Goal: Check status: Check status

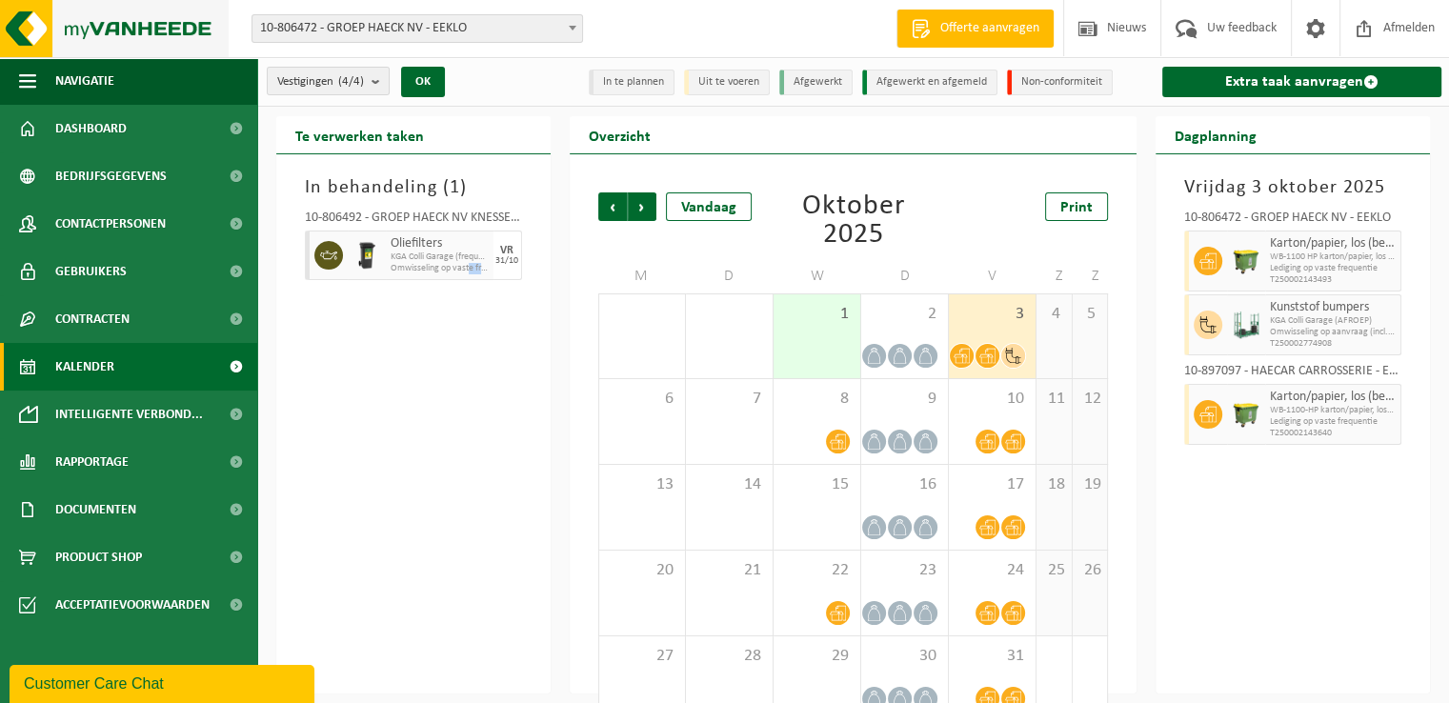
click at [175, 28] on img at bounding box center [114, 28] width 229 height 57
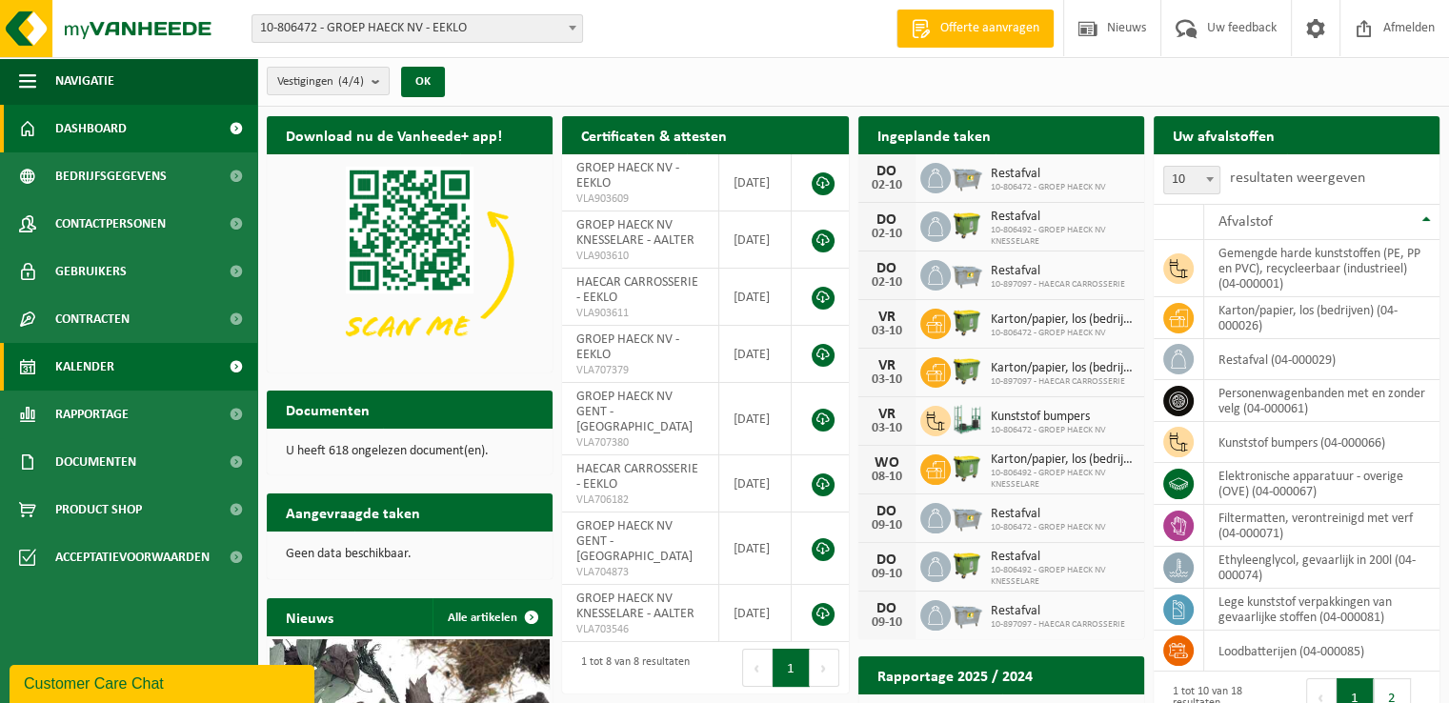
click at [113, 375] on span "Kalender" at bounding box center [84, 367] width 59 height 48
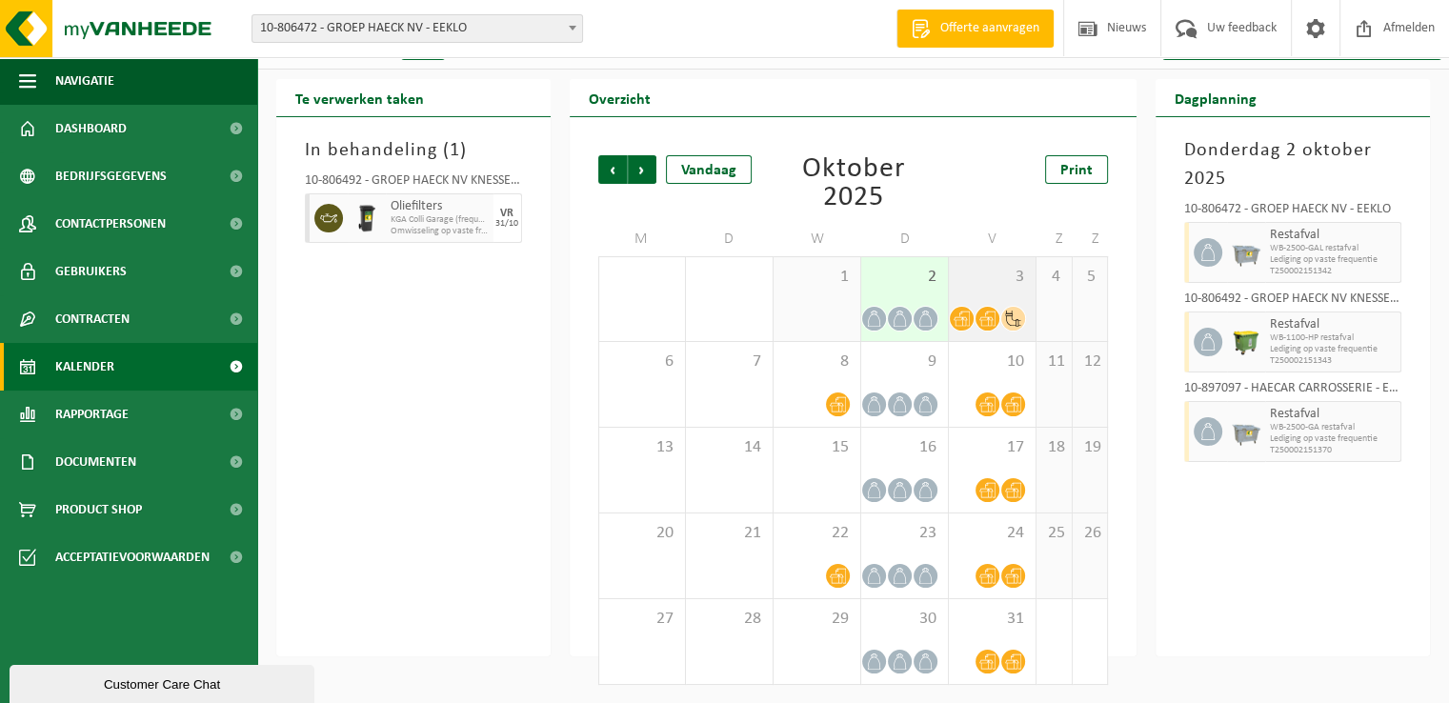
click at [965, 264] on div "3" at bounding box center [992, 299] width 87 height 84
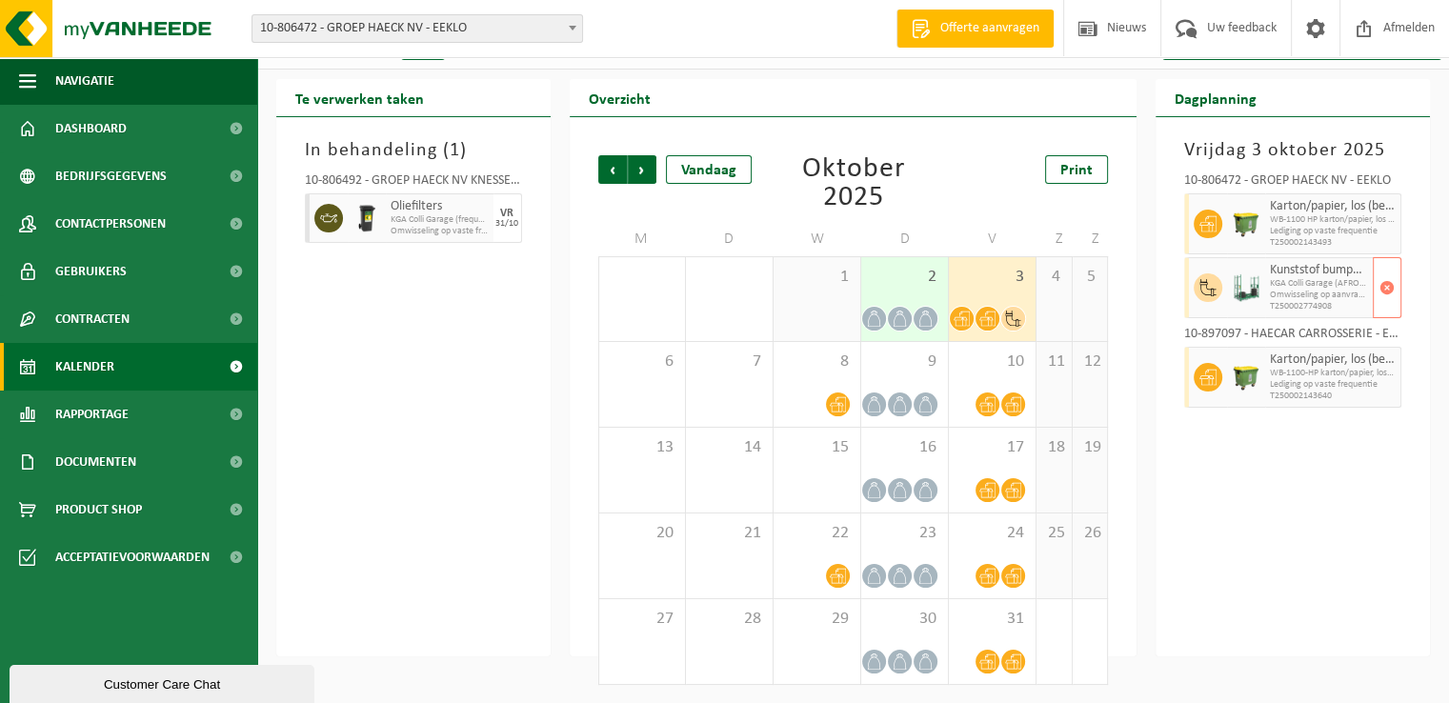
drag, startPoint x: 1319, startPoint y: 294, endPoint x: 1292, endPoint y: 282, distance: 30.3
click at [1317, 294] on span "Omwisseling op aanvraag (incl. verwerking)" at bounding box center [1319, 295] width 98 height 11
drag, startPoint x: 1247, startPoint y: 268, endPoint x: 1311, endPoint y: 310, distance: 76.4
click at [1311, 310] on div "Kunststof bumpers KGA Colli Garage (AFROEP) Omwisseling op aanvraag (incl. verw…" at bounding box center [1292, 287] width 217 height 61
click at [1311, 310] on span "T250002774908" at bounding box center [1319, 306] width 98 height 11
